Goal: Find specific page/section: Find specific page/section

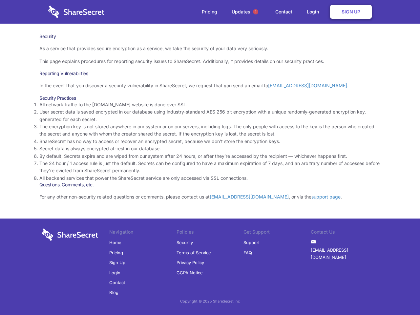
click at [210, 158] on li "By default, Secrets expire and are wiped from our system after 24 hours, or aft…" at bounding box center [210, 156] width 342 height 7
click at [256, 12] on span "1" at bounding box center [255, 11] width 5 height 5
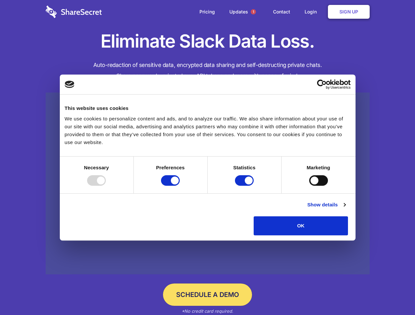
click at [106, 186] on div at bounding box center [96, 180] width 19 height 11
click at [180, 186] on input "Preferences" at bounding box center [170, 180] width 19 height 11
checkbox input "false"
click at [245, 186] on input "Statistics" at bounding box center [244, 180] width 19 height 11
checkbox input "false"
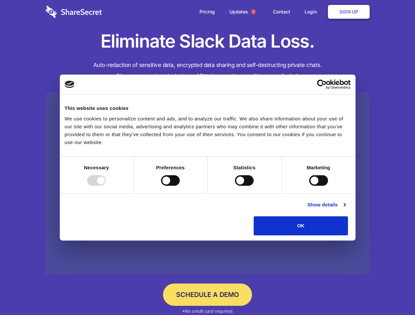
click at [309, 186] on input "Marketing" at bounding box center [318, 180] width 19 height 11
checkbox input "true"
click at [345, 209] on link "Show details" at bounding box center [326, 205] width 38 height 8
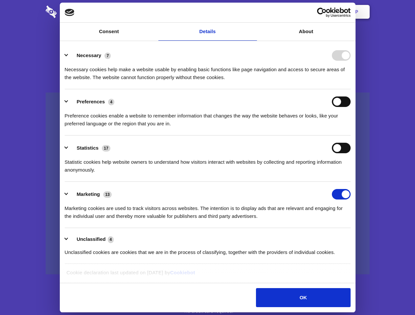
click at [350, 89] on li "Necessary 7 Necessary cookies help make a website usable by enabling basic func…" at bounding box center [208, 66] width 286 height 46
click at [253, 12] on span "1" at bounding box center [253, 11] width 5 height 5
